Goal: Information Seeking & Learning: Learn about a topic

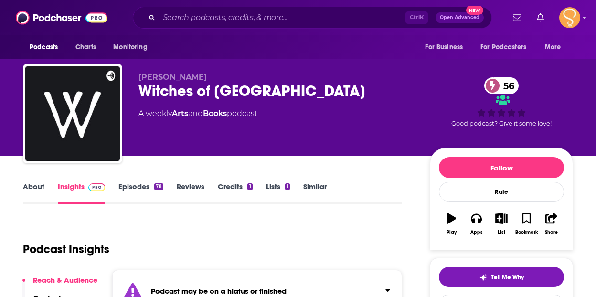
drag, startPoint x: 390, startPoint y: 114, endPoint x: 371, endPoint y: 83, distance: 36.7
click at [390, 114] on div "A weekly Arts and Books podcast" at bounding box center [276, 113] width 276 height 11
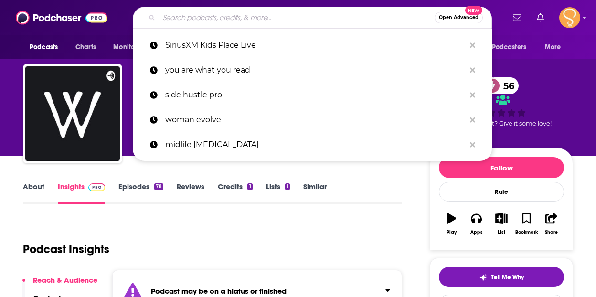
click at [284, 24] on input "Search podcasts, credits, & more..." at bounding box center [296, 17] width 275 height 15
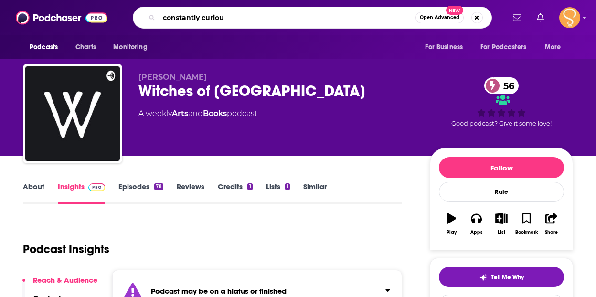
type input "constantly curious"
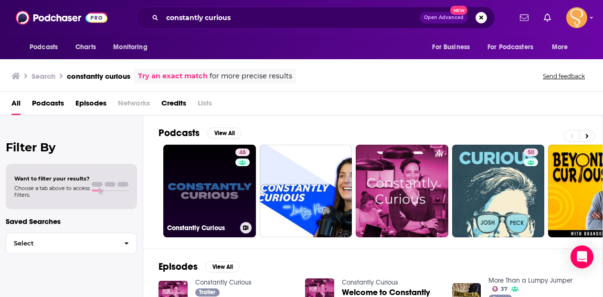
click at [197, 192] on link "48 Constantly Curious" at bounding box center [209, 191] width 93 height 93
